Goal: Transaction & Acquisition: Purchase product/service

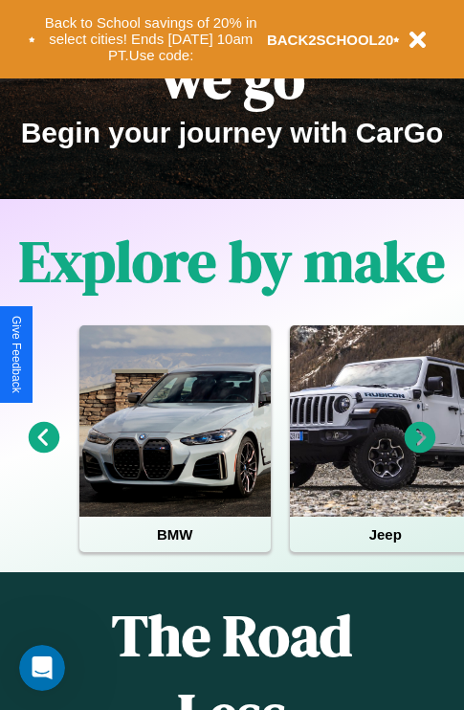
scroll to position [295, 0]
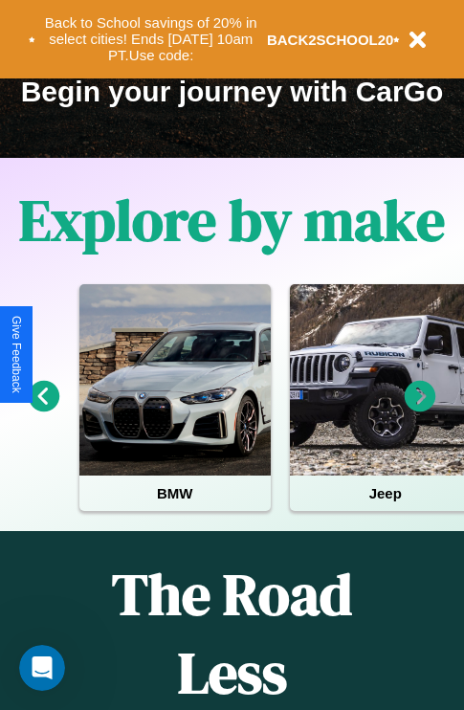
click at [420, 409] on icon at bounding box center [421, 397] width 32 height 32
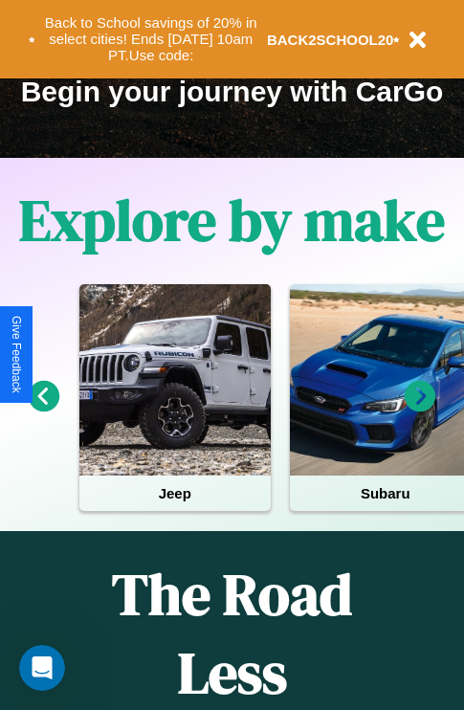
click at [420, 409] on icon at bounding box center [421, 397] width 32 height 32
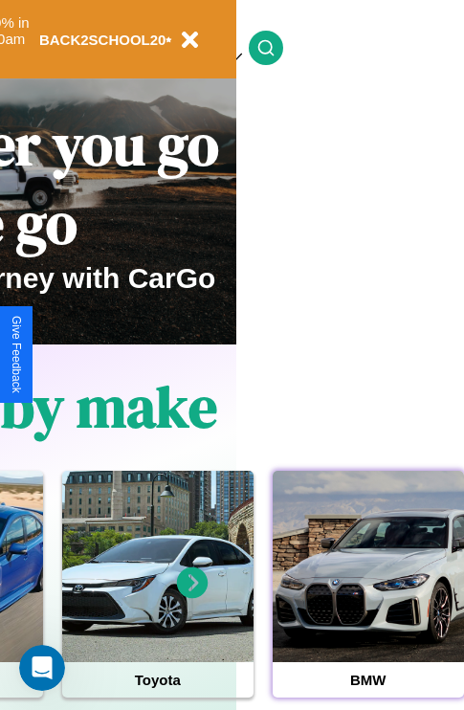
click at [367, 596] on div at bounding box center [368, 566] width 191 height 191
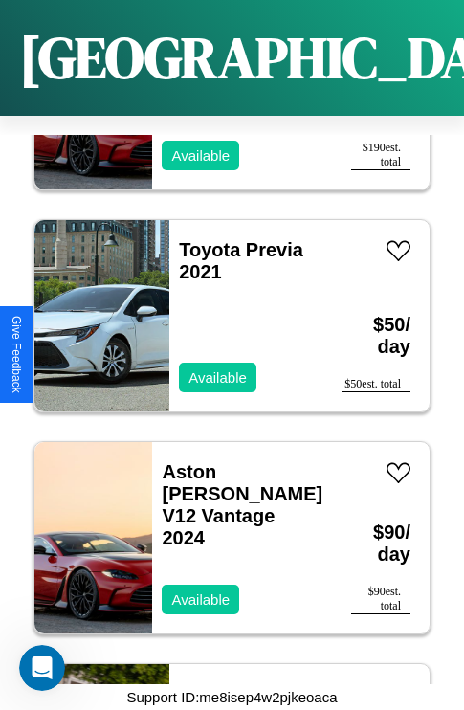
scroll to position [6286, 0]
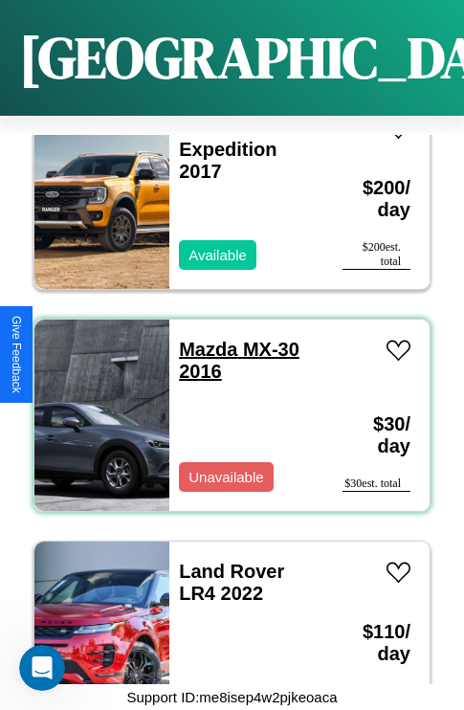
click at [202, 339] on link "Mazda MX-30 2016" at bounding box center [239, 360] width 121 height 43
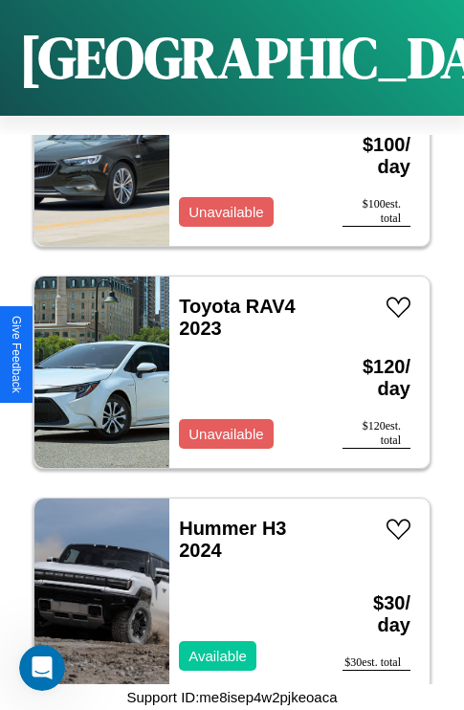
scroll to position [1625, 0]
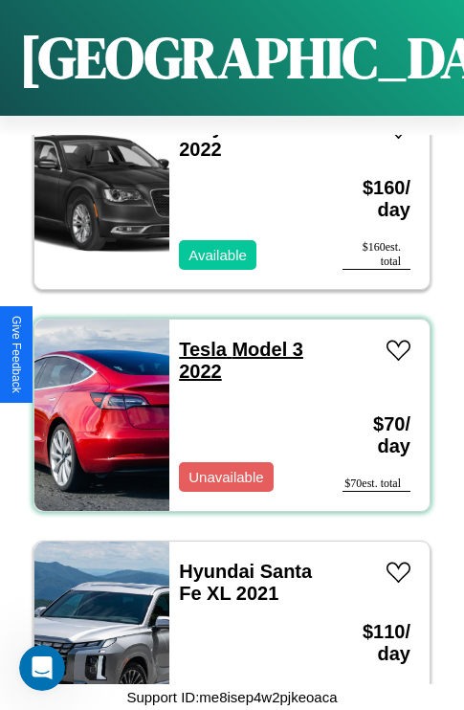
click at [197, 339] on link "Tesla Model 3 2022" at bounding box center [241, 360] width 124 height 43
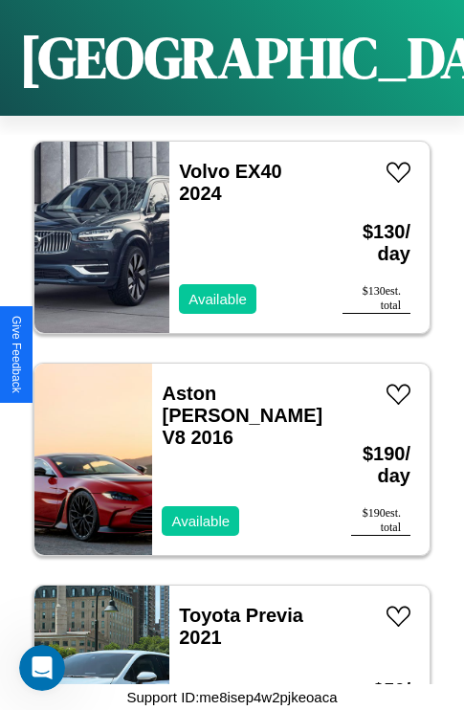
scroll to position [4067, 0]
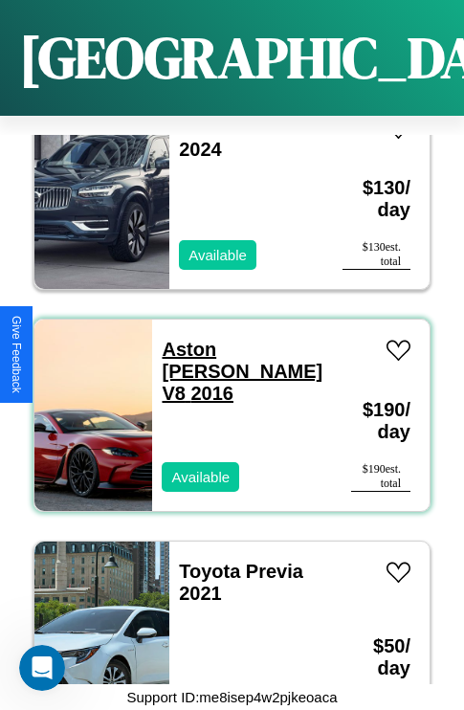
click at [232, 339] on link "Aston Martin V8 2016" at bounding box center [242, 371] width 161 height 65
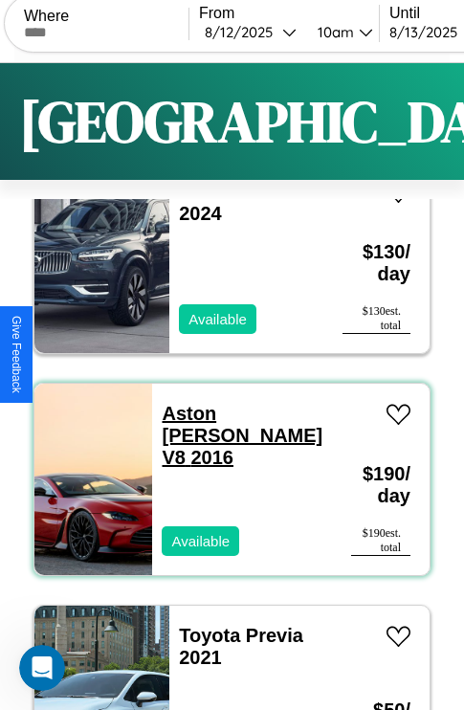
scroll to position [0, 0]
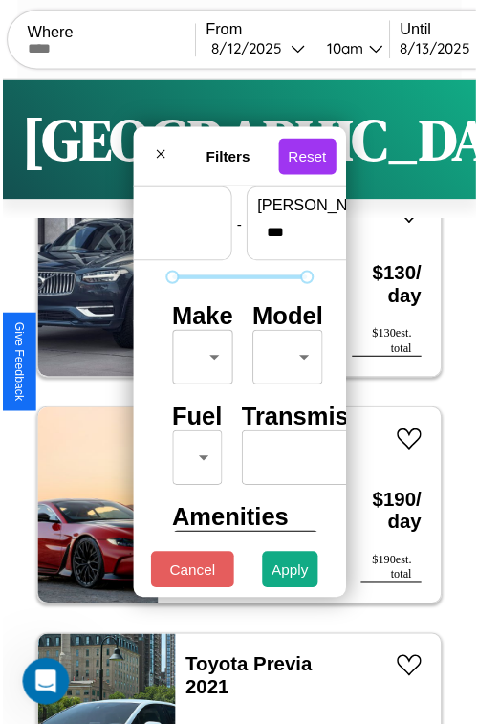
scroll to position [56, 0]
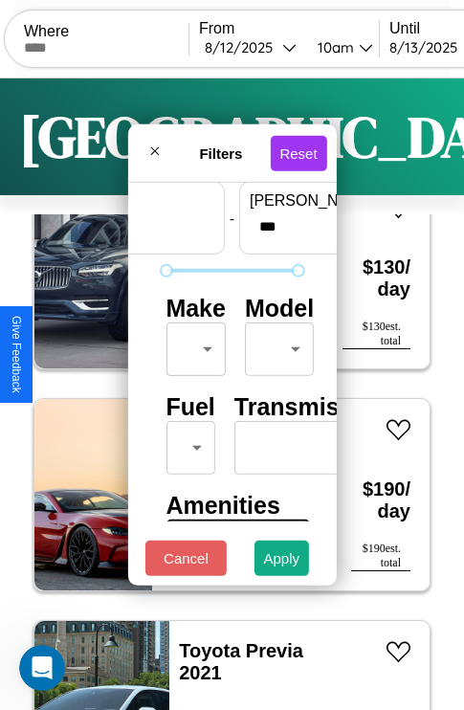
click at [192, 344] on body "CarGo Where From 8 / 12 / 2025 10am Until 8 / 13 / 2025 10am Become a Host Logi…" at bounding box center [232, 394] width 464 height 789
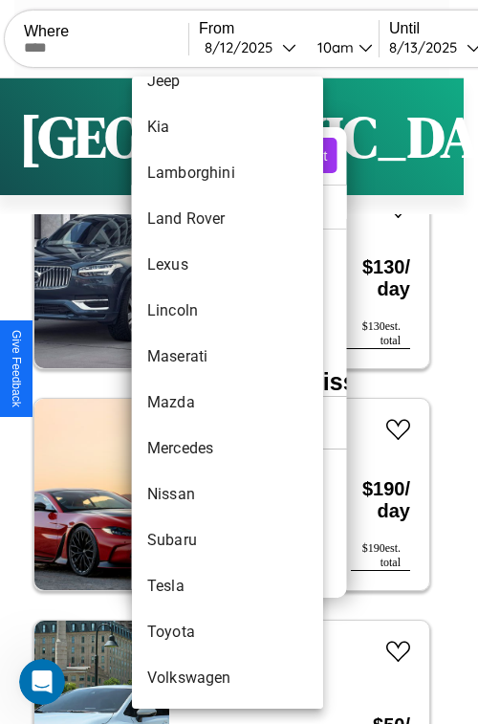
scroll to position [1036, 0]
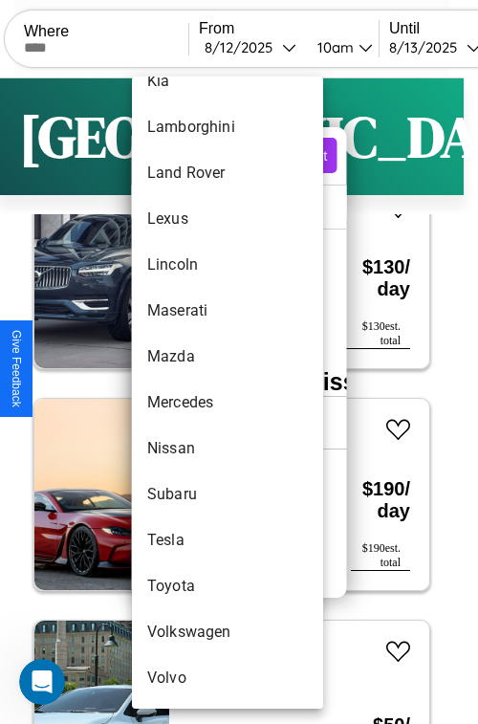
click at [191, 540] on li "Tesla" at bounding box center [227, 541] width 191 height 46
type input "*****"
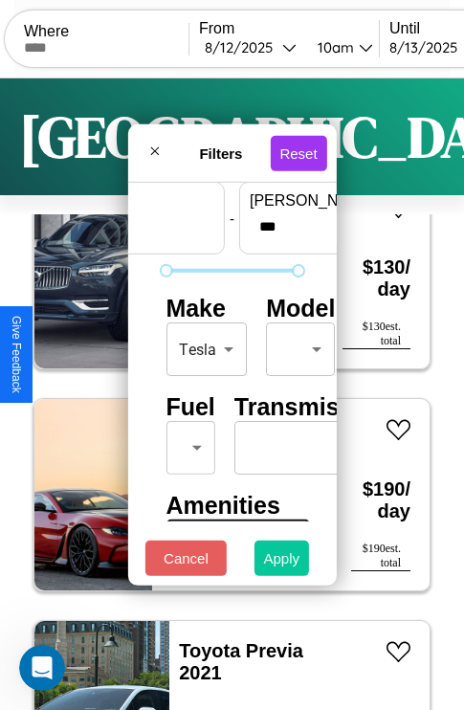
click at [282, 562] on button "Apply" at bounding box center [281, 557] width 55 height 35
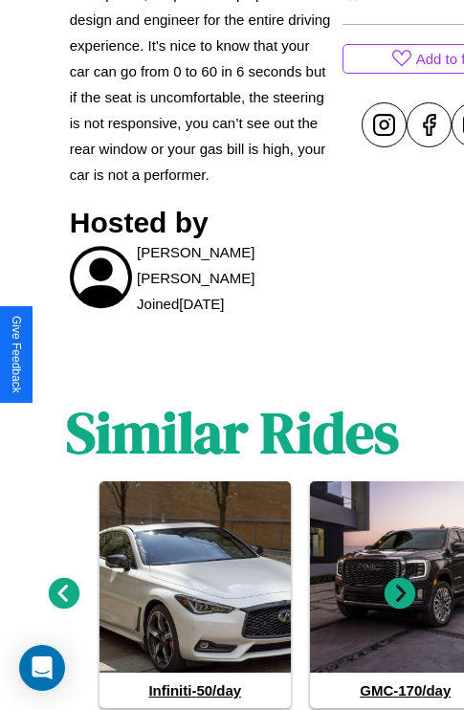
scroll to position [1022, 0]
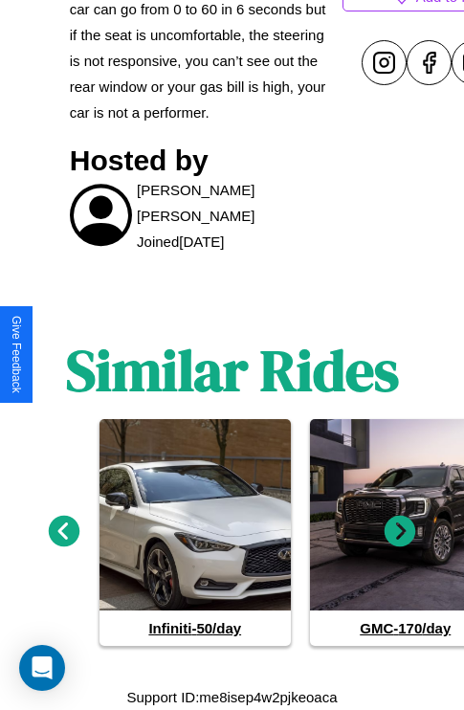
click at [63, 532] on icon at bounding box center [65, 532] width 32 height 32
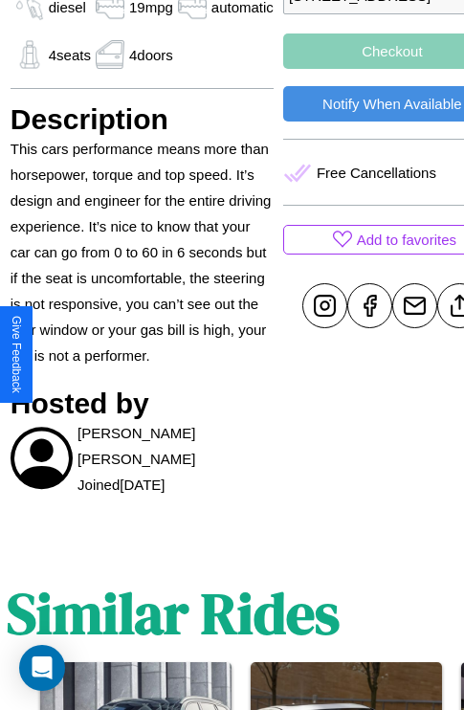
scroll to position [730, 65]
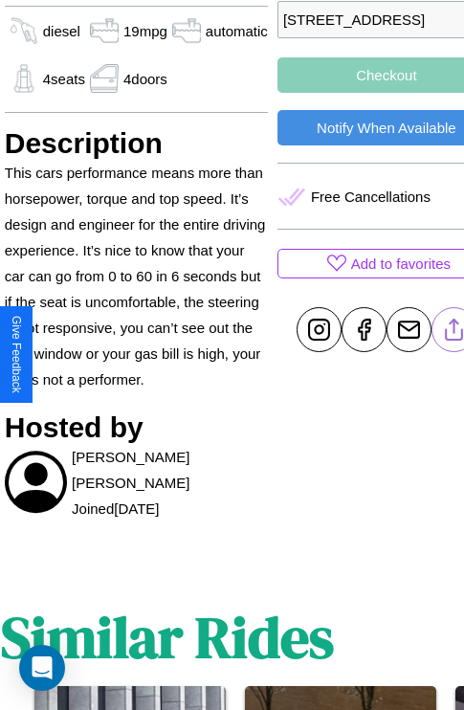
click at [453, 333] on line at bounding box center [453, 326] width 0 height 13
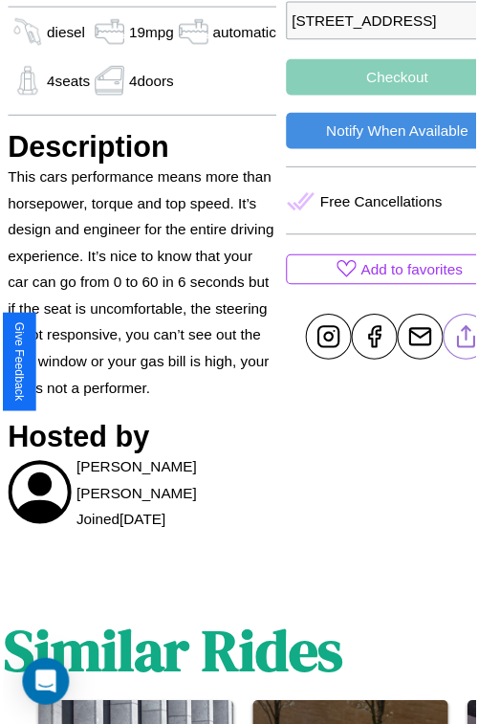
scroll to position [664, 84]
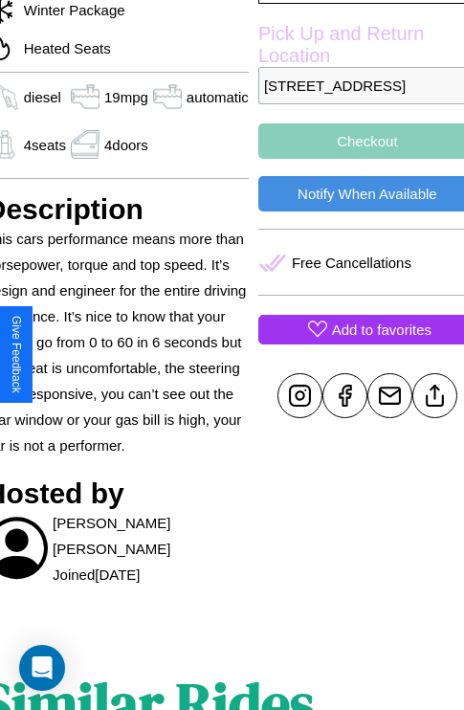
click at [354, 342] on p "Add to favorites" at bounding box center [381, 330] width 99 height 26
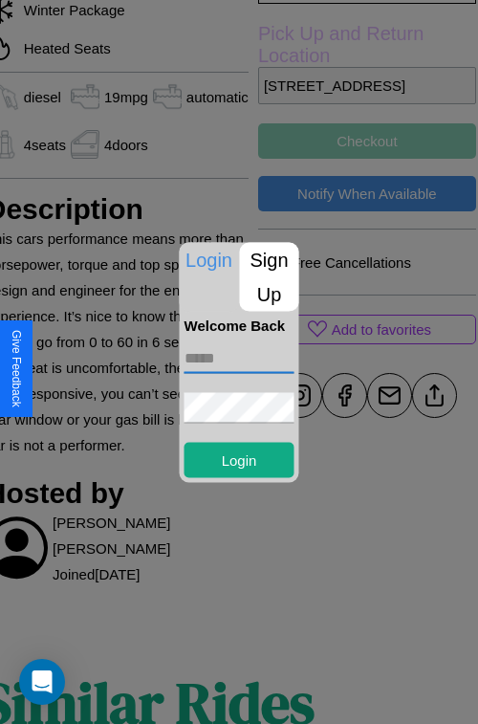
click at [239, 358] on input "text" at bounding box center [240, 357] width 110 height 31
type input "**********"
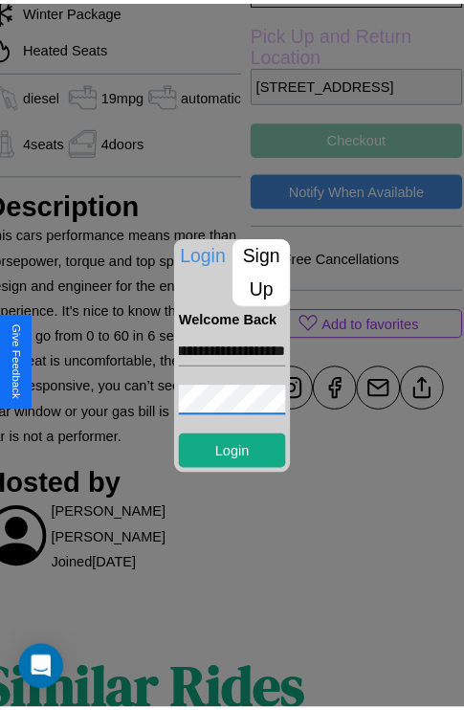
scroll to position [0, 0]
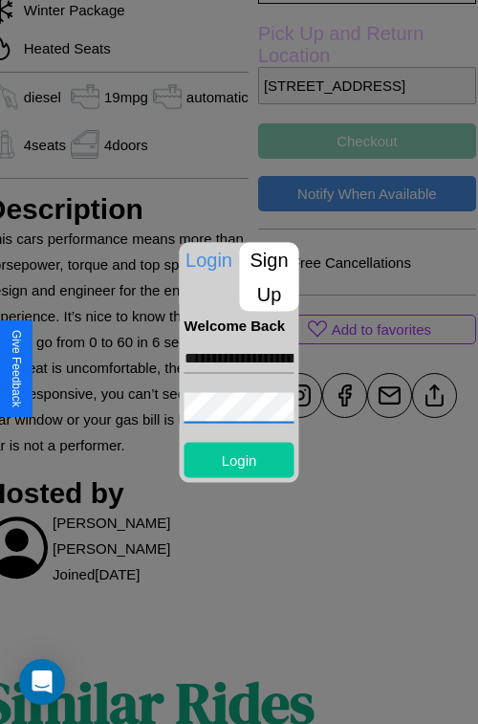
click at [239, 459] on button "Login" at bounding box center [240, 459] width 110 height 35
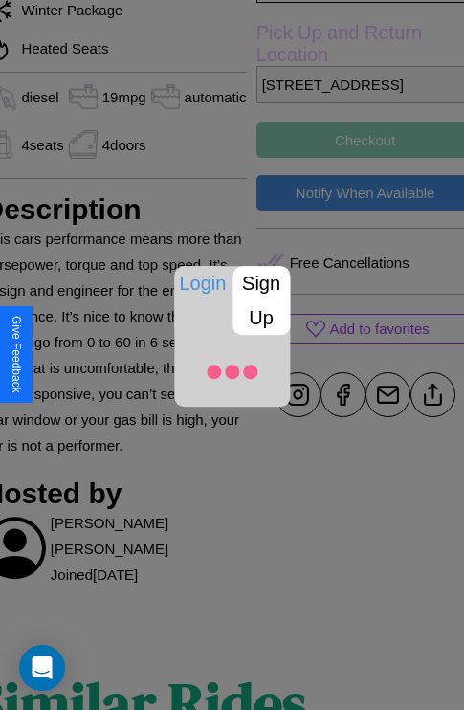
scroll to position [664, 84]
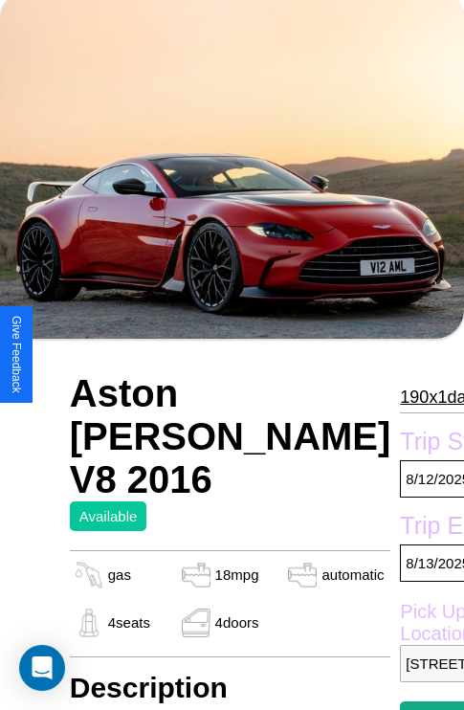
scroll to position [129, 0]
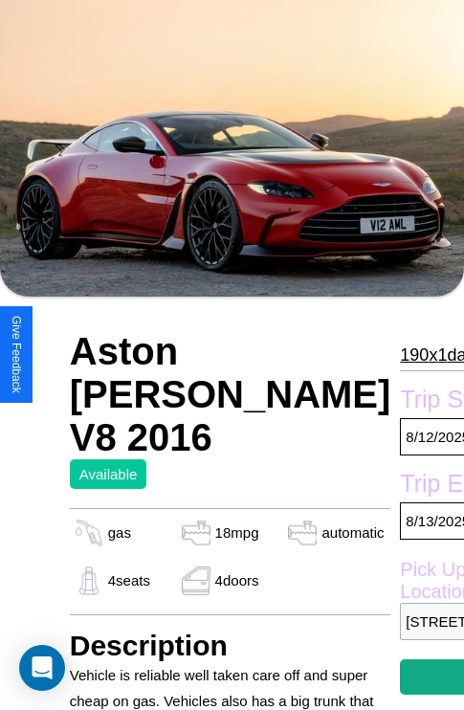
click at [400, 354] on p "190 x 1 days" at bounding box center [441, 355] width 83 height 31
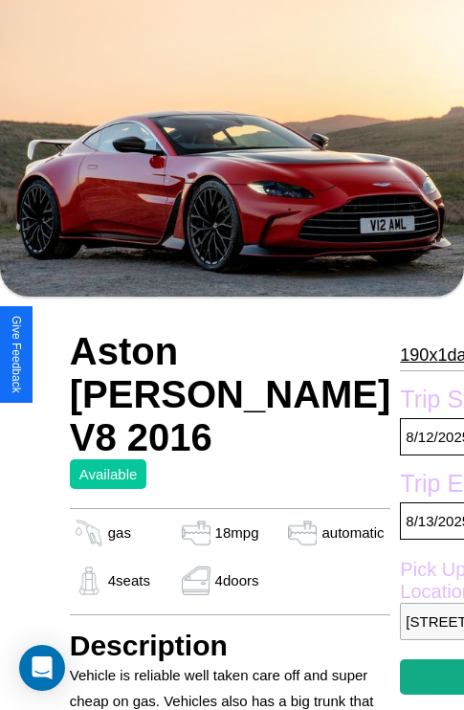
click at [400, 354] on p "190 x 1 days" at bounding box center [441, 355] width 83 height 31
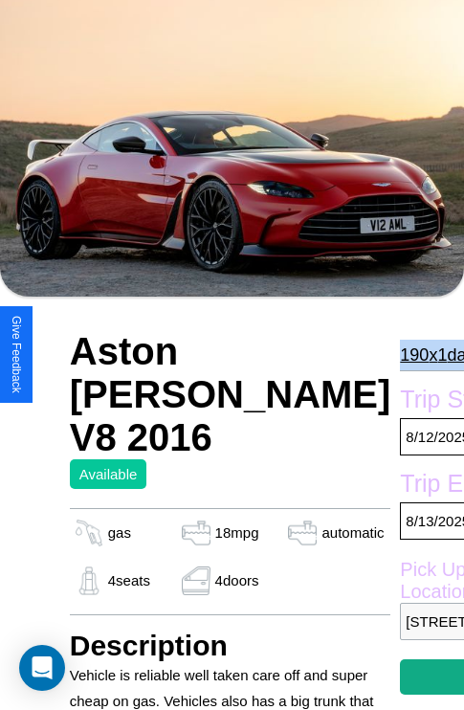
click at [400, 354] on p "190 x 1 days" at bounding box center [441, 355] width 83 height 31
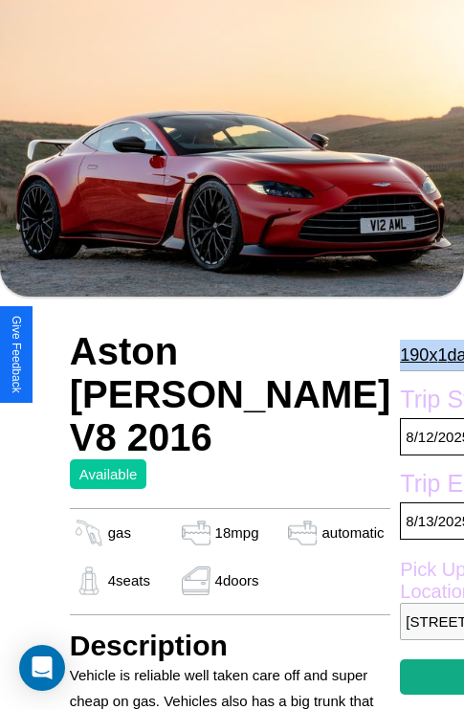
click at [400, 354] on p "190 x 1 days" at bounding box center [441, 355] width 83 height 31
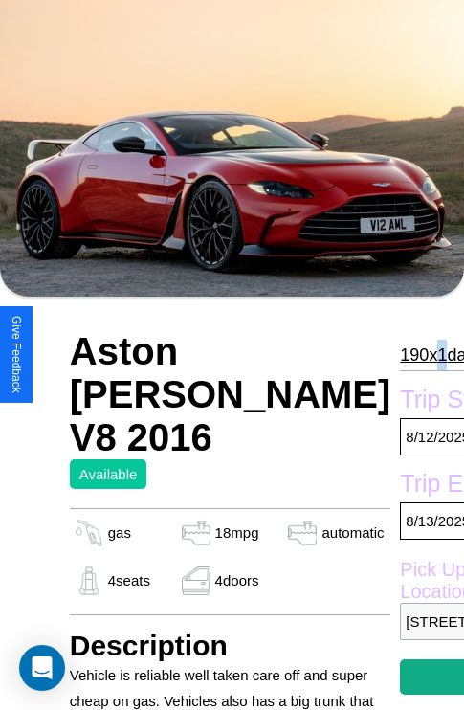
click at [400, 354] on p "190 x 1 days" at bounding box center [441, 355] width 83 height 31
